Goal: Transaction & Acquisition: Purchase product/service

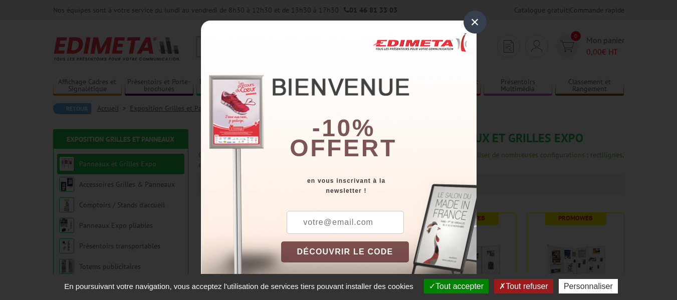
click at [333, 222] on input "text" at bounding box center [345, 222] width 117 height 23
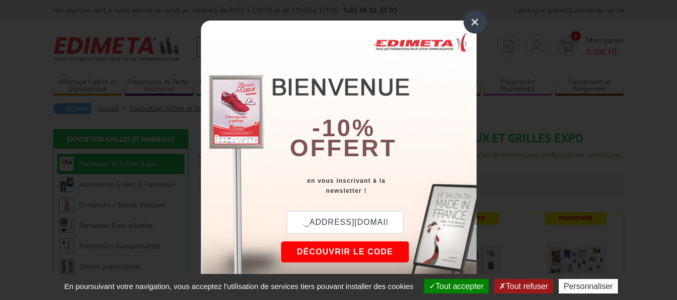
scroll to position [0, 31]
type input "[EMAIL_ADDRESS][DOMAIN_NAME]"
click at [334, 253] on button "DÉCOUVRIR LE CODE" at bounding box center [345, 252] width 128 height 21
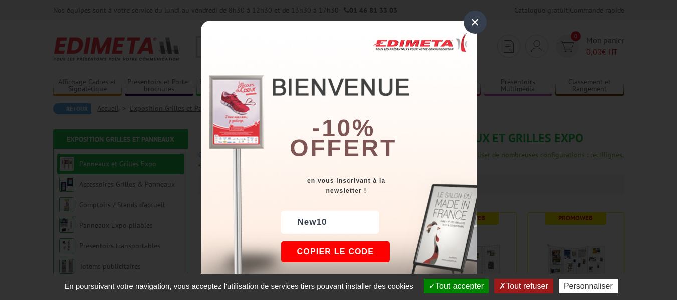
drag, startPoint x: 474, startPoint y: 17, endPoint x: 470, endPoint y: 21, distance: 5.7
click at [473, 19] on div "×" at bounding box center [474, 22] width 23 height 23
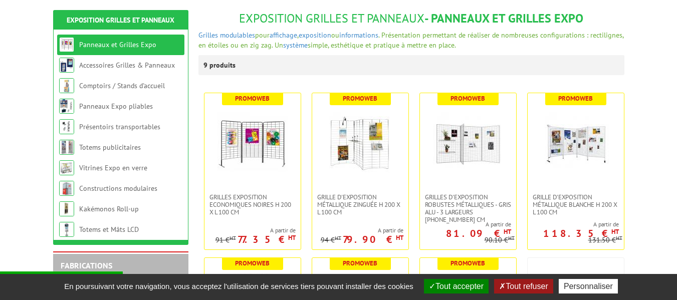
scroll to position [150, 0]
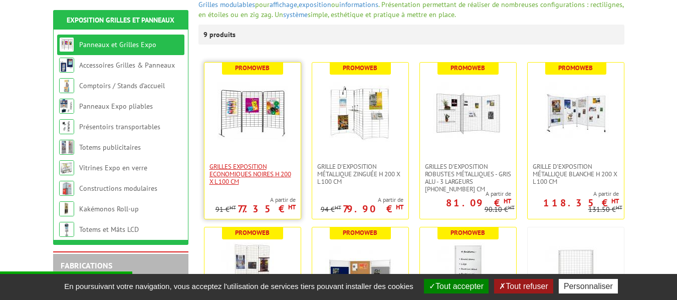
click at [228, 173] on span "Grilles Exposition Economiques Noires H 200 x L 100 cm" at bounding box center [252, 174] width 86 height 23
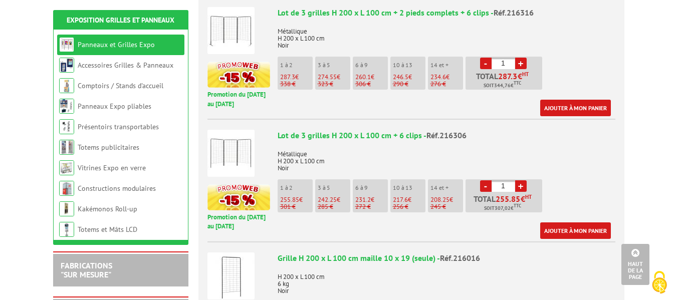
scroll to position [451, 0]
